Goal: Transaction & Acquisition: Book appointment/travel/reservation

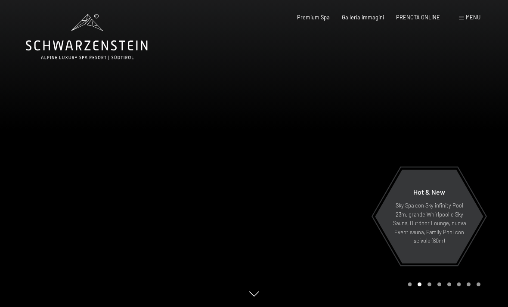
click at [325, 20] on div "Premium Spa" at bounding box center [313, 18] width 33 height 8
click at [324, 14] on span "Premium Spa" at bounding box center [313, 17] width 33 height 7
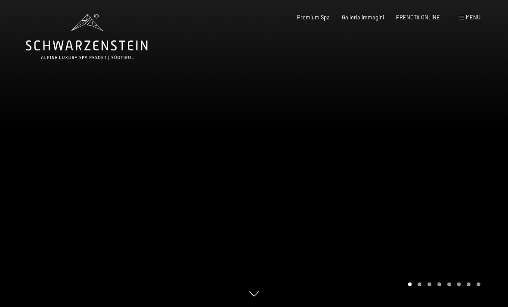
click at [465, 19] on div "Menu" at bounding box center [470, 18] width 22 height 8
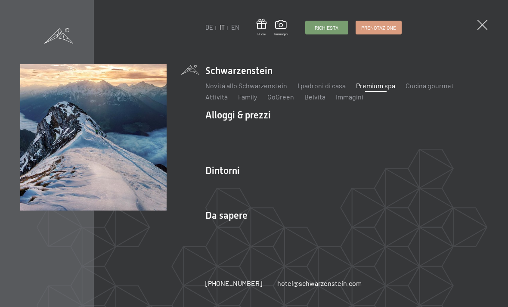
click at [358, 185] on link "Attrazioni" at bounding box center [362, 186] width 30 height 8
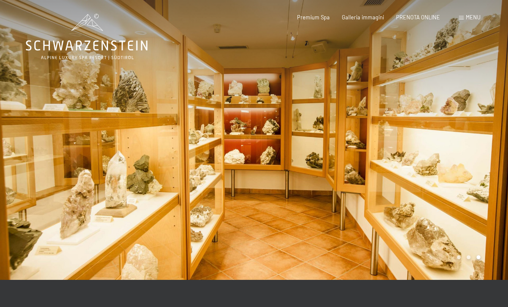
click at [423, 19] on span "PRENOTA ONLINE" at bounding box center [418, 17] width 44 height 7
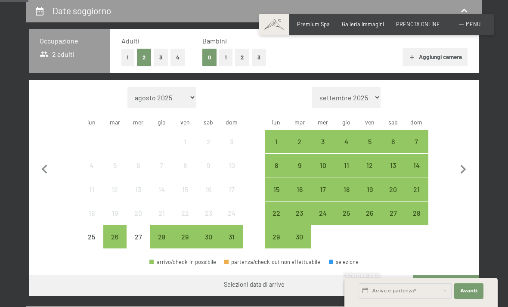
scroll to position [184, 0]
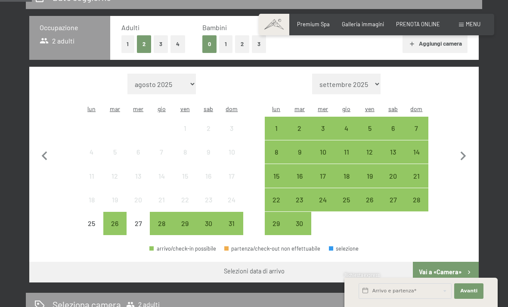
click at [369, 173] on div "19" at bounding box center [370, 184] width 22 height 22
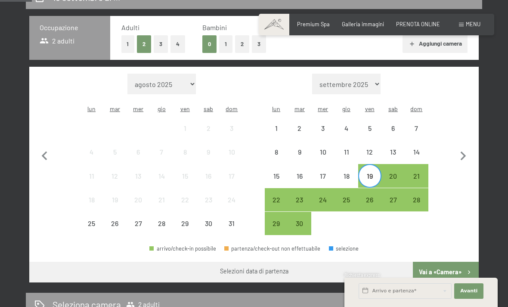
click at [417, 173] on div "21" at bounding box center [416, 184] width 22 height 22
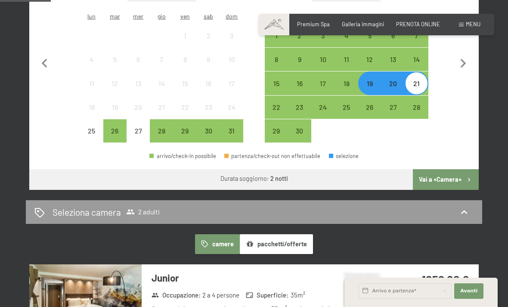
scroll to position [282, 0]
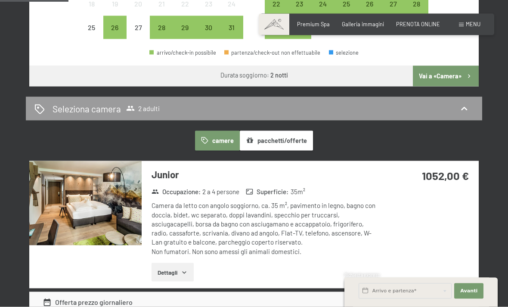
click at [452, 68] on button "Vai a «Camera»" at bounding box center [446, 76] width 66 height 21
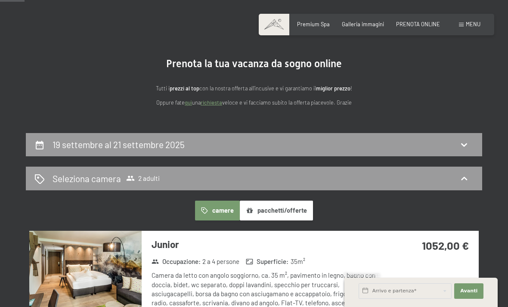
scroll to position [0, 0]
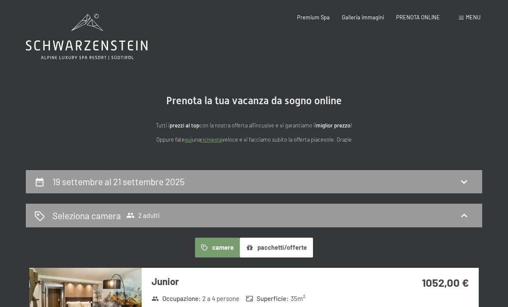
click at [468, 214] on icon at bounding box center [464, 215] width 10 height 10
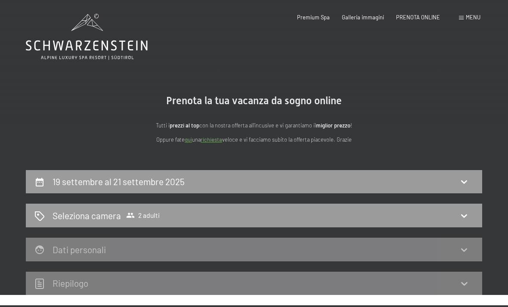
click at [406, 225] on div "Seleziona camera 2 adulti" at bounding box center [254, 216] width 456 height 24
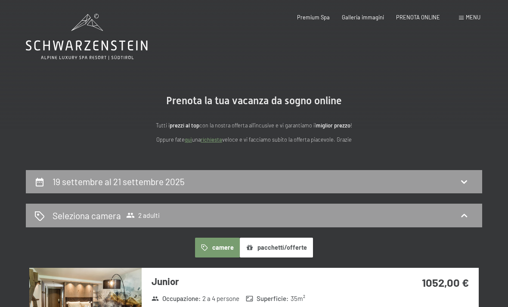
click at [445, 215] on div "Seleziona camera 2 adulti" at bounding box center [253, 215] width 439 height 12
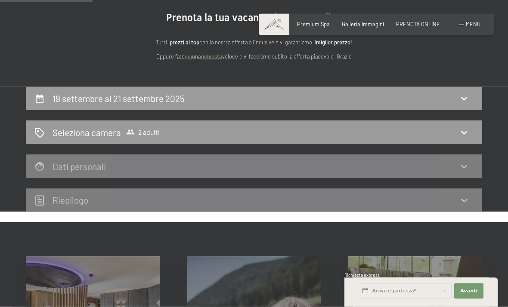
scroll to position [86, 0]
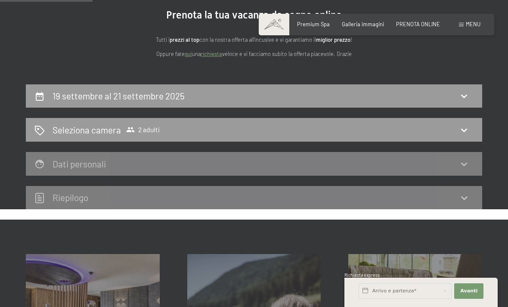
click at [462, 135] on div "Seleziona camera 2 adulti" at bounding box center [253, 130] width 439 height 12
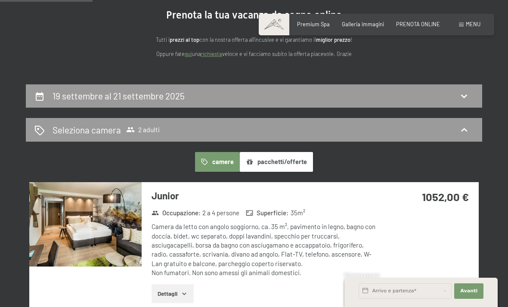
click at [459, 102] on div "19 settembre al 21 settembre 2025" at bounding box center [254, 96] width 456 height 24
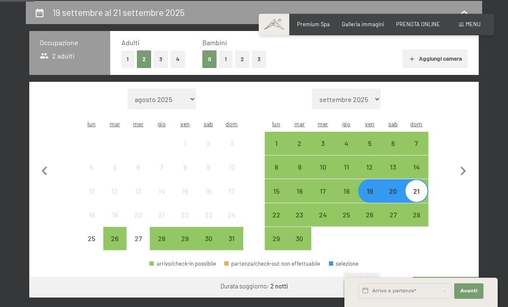
click at [346, 188] on div "18" at bounding box center [346, 199] width 22 height 22
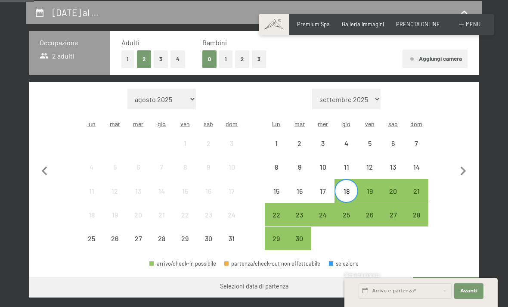
click at [417, 188] on div "21" at bounding box center [416, 199] width 22 height 22
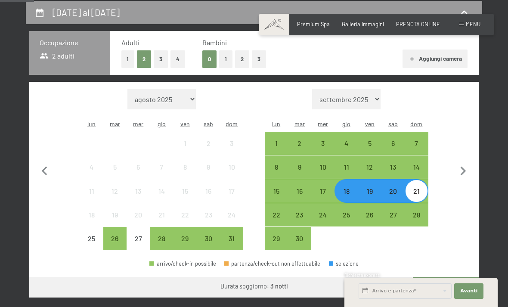
click at [458, 277] on button "Vai a «Camera»" at bounding box center [446, 287] width 66 height 21
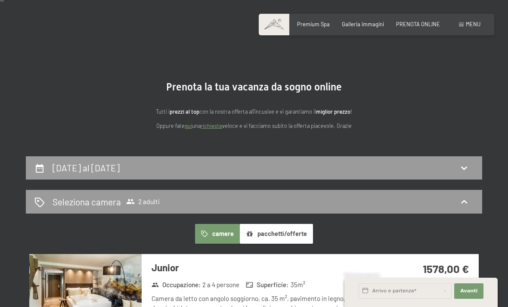
scroll to position [0, 0]
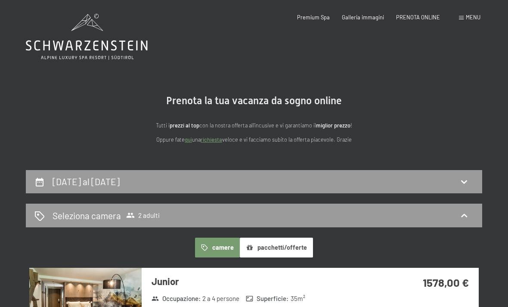
click at [409, 191] on div "18 settembre al 21 settembre 2025" at bounding box center [254, 182] width 456 height 24
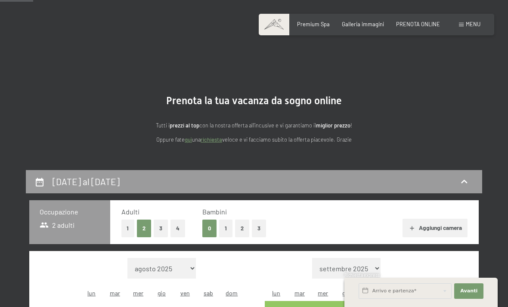
scroll to position [169, 0]
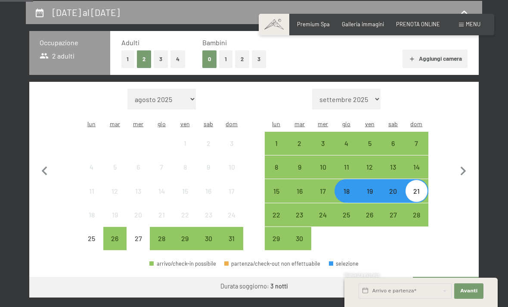
click at [224, 59] on button "1" at bounding box center [225, 59] width 13 height 18
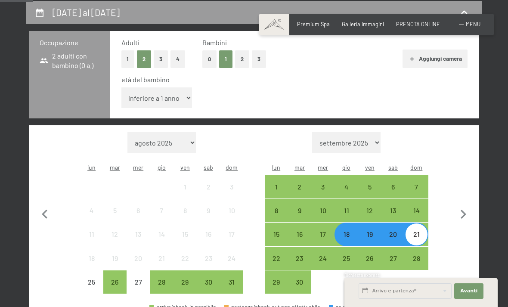
click at [179, 93] on select "inferiore a 1 anno 1 anno 2 anni 3 anni 4 anni 5 anni 6 anni 7 anni 8 anni 9 an…" at bounding box center [156, 97] width 71 height 21
select select "16"
click at [470, 289] on span "Avanti" at bounding box center [468, 290] width 17 height 7
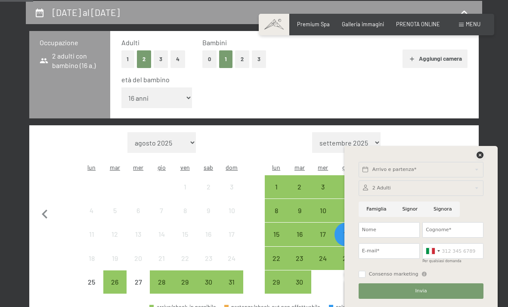
click at [482, 158] on icon at bounding box center [479, 154] width 7 height 7
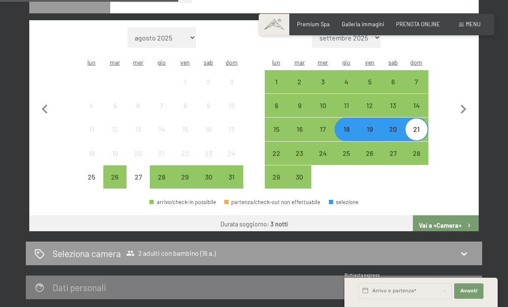
click at [458, 215] on button "Vai a «Camera»" at bounding box center [446, 225] width 66 height 21
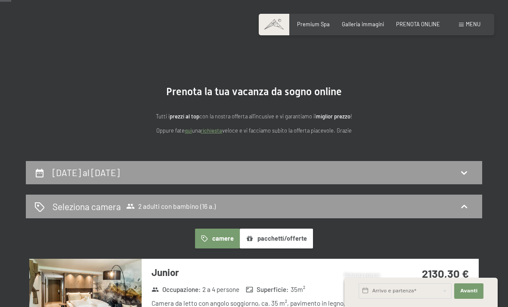
scroll to position [0, 0]
